Goal: Find specific page/section: Find specific page/section

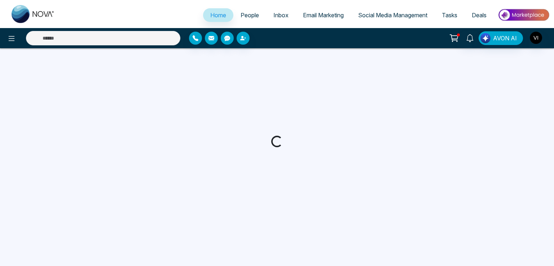
click at [240, 16] on span "People" at bounding box center [249, 15] width 18 height 7
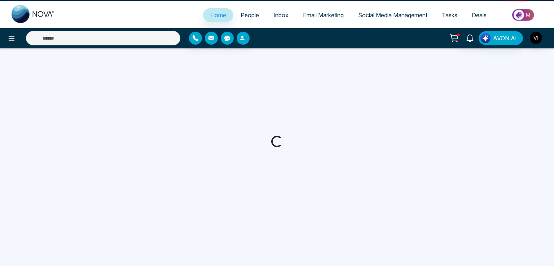
click at [240, 16] on span "People" at bounding box center [249, 15] width 18 height 7
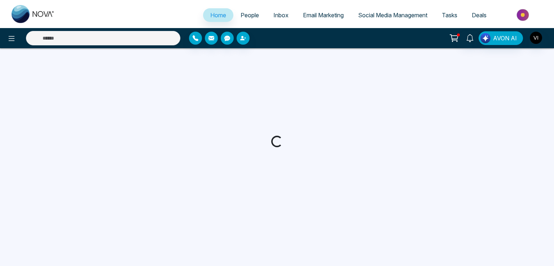
click at [242, 5] on div "Home People Inbox Email Marketing Social Media Management Tasks Deals" at bounding box center [277, 14] width 554 height 28
click at [244, 13] on span "People" at bounding box center [249, 15] width 18 height 7
click at [9, 36] on icon at bounding box center [12, 38] width 6 height 5
click at [247, 15] on span "People" at bounding box center [249, 15] width 18 height 7
